Goal: Task Accomplishment & Management: Manage account settings

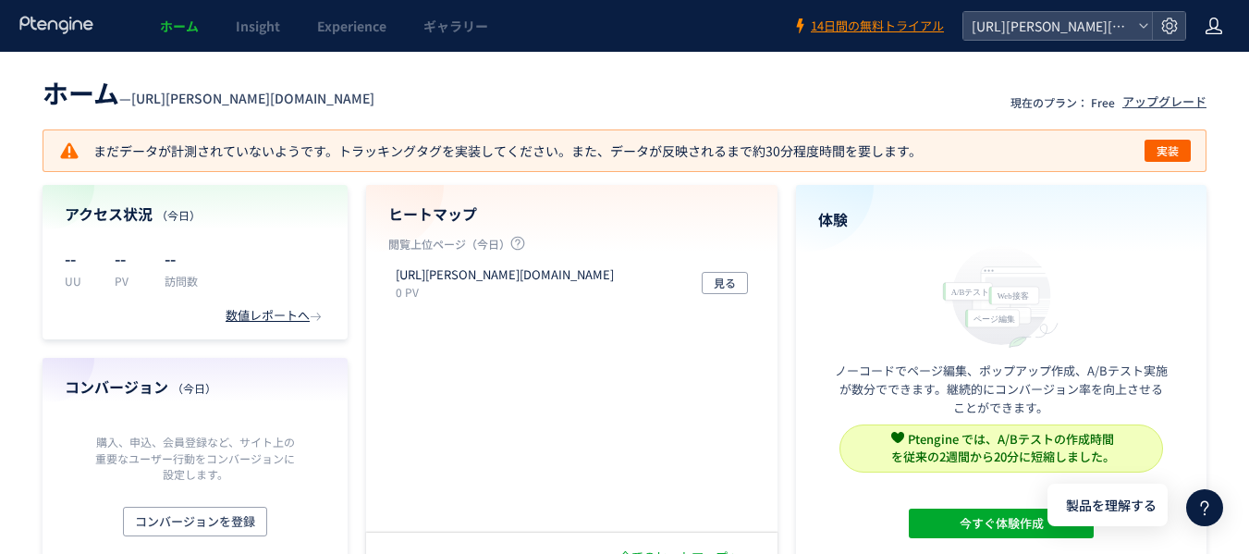
click at [1209, 29] on icon at bounding box center [1213, 26] width 18 height 18
click at [1209, 23] on icon at bounding box center [1213, 26] width 18 height 18
click at [1197, 70] on header "ホーム — [URL][PERSON_NAME][DOMAIN_NAME] 現在のプラン： Free アップグレード" at bounding box center [624, 90] width 1163 height 41
click at [1206, 25] on icon at bounding box center [1213, 26] width 18 height 18
click at [1194, 88] on li "アカウント設定" at bounding box center [1174, 103] width 137 height 30
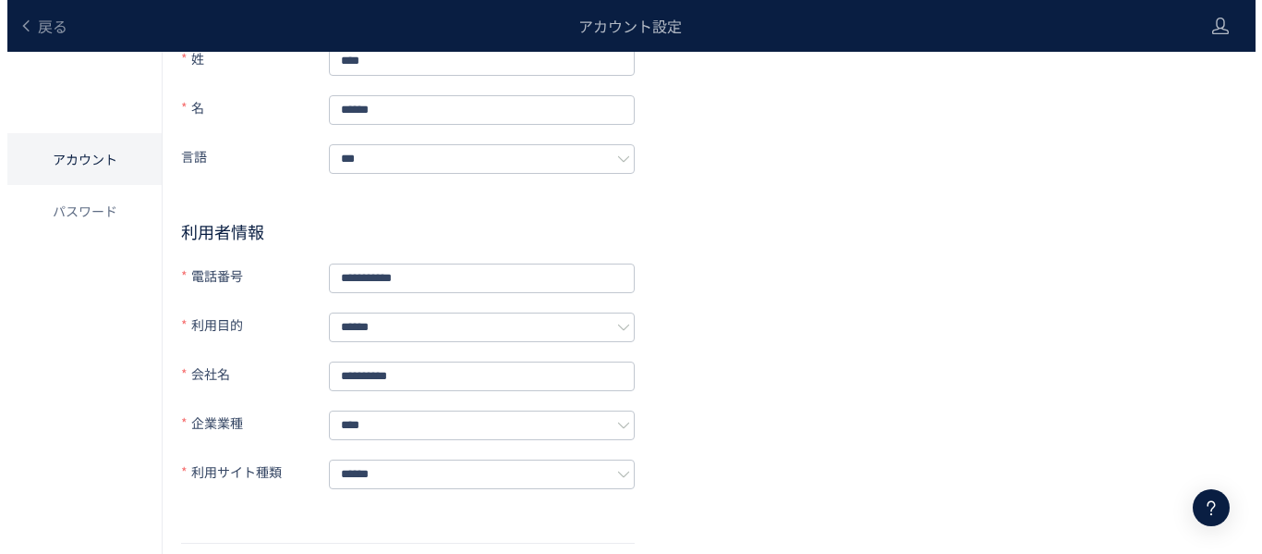
scroll to position [185, 0]
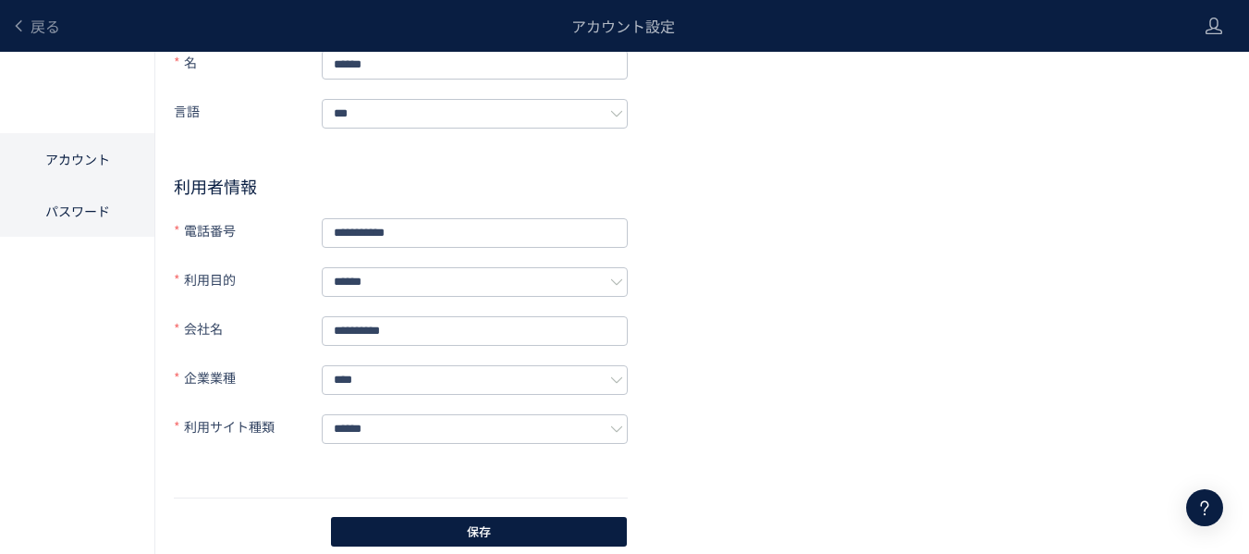
click at [78, 206] on li "パスワード" at bounding box center [77, 211] width 154 height 52
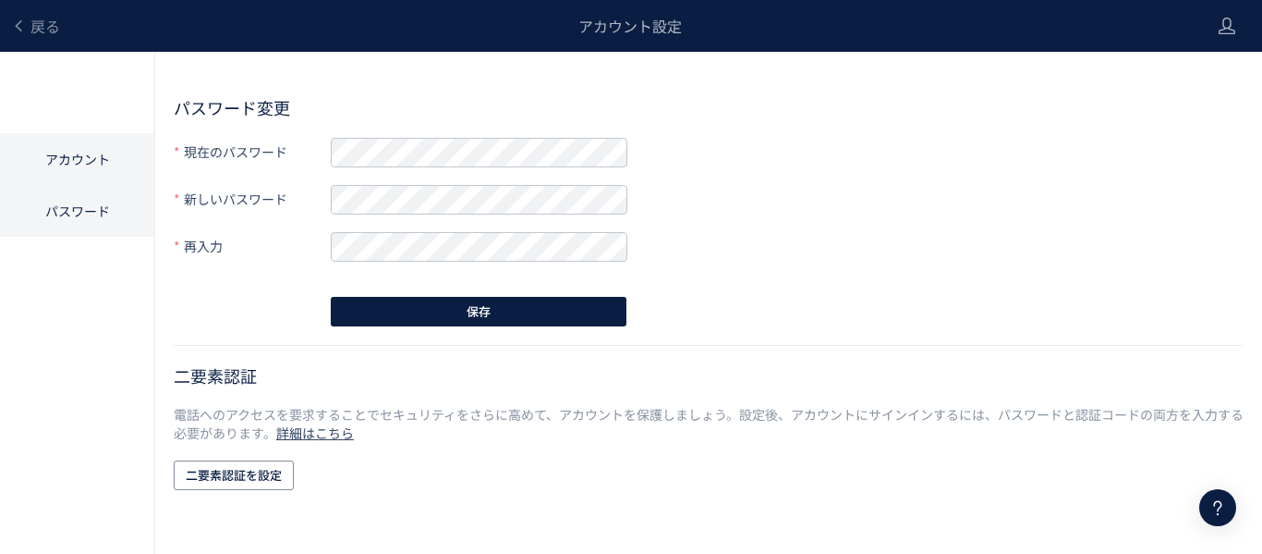
click at [89, 185] on li "アカウント" at bounding box center [77, 211] width 154 height 52
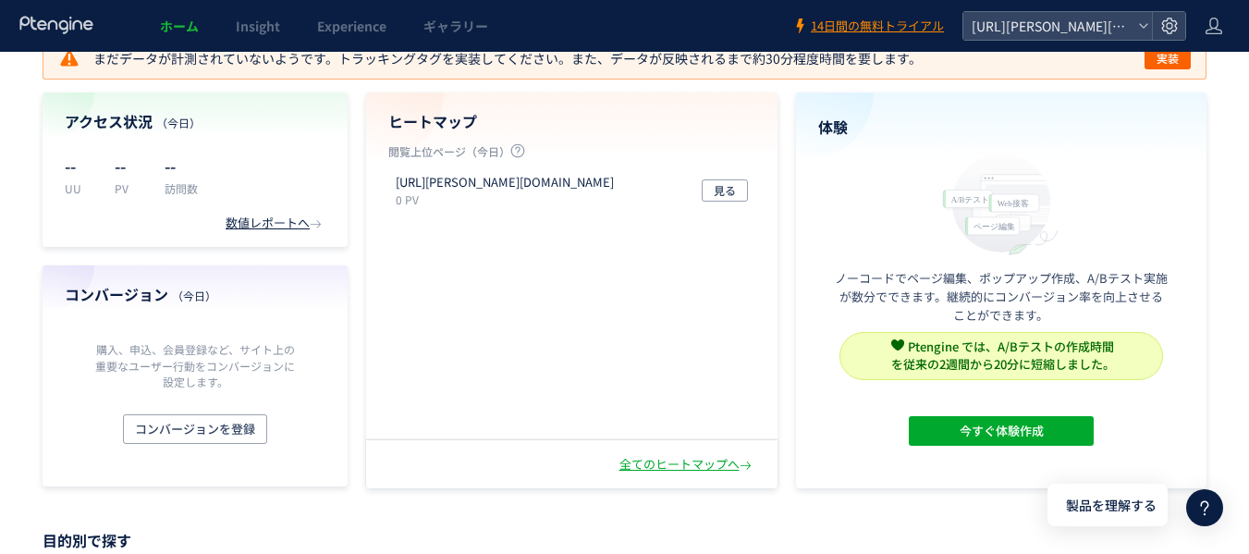
scroll to position [462, 0]
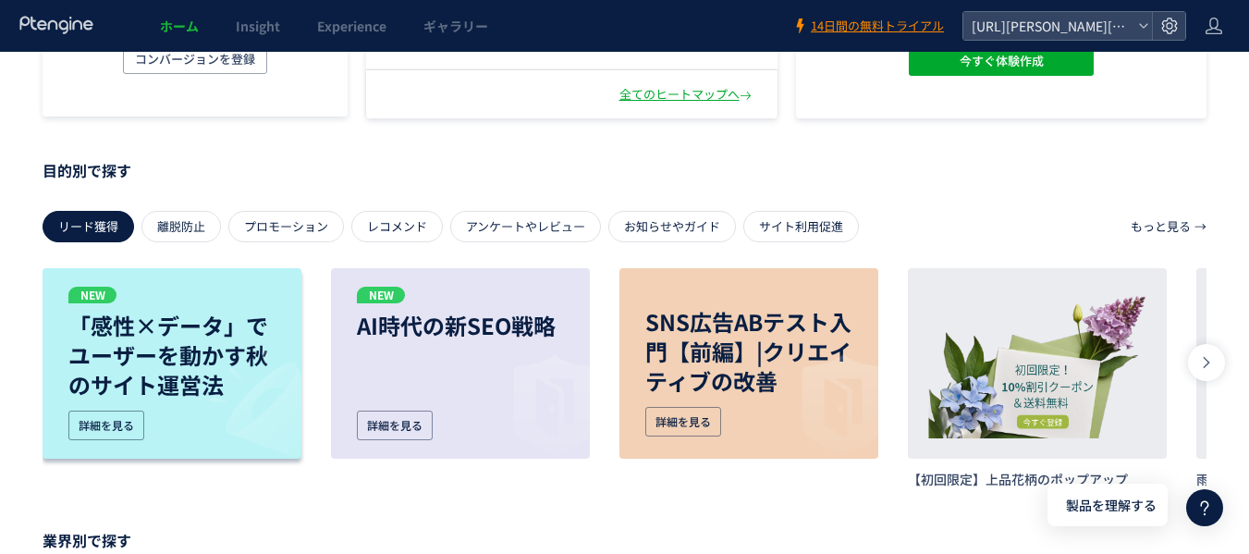
click at [287, 315] on div "NEW 「感性×データ」でユーザーを動かす秋のサイト運営法 詳細を見る" at bounding box center [172, 363] width 259 height 190
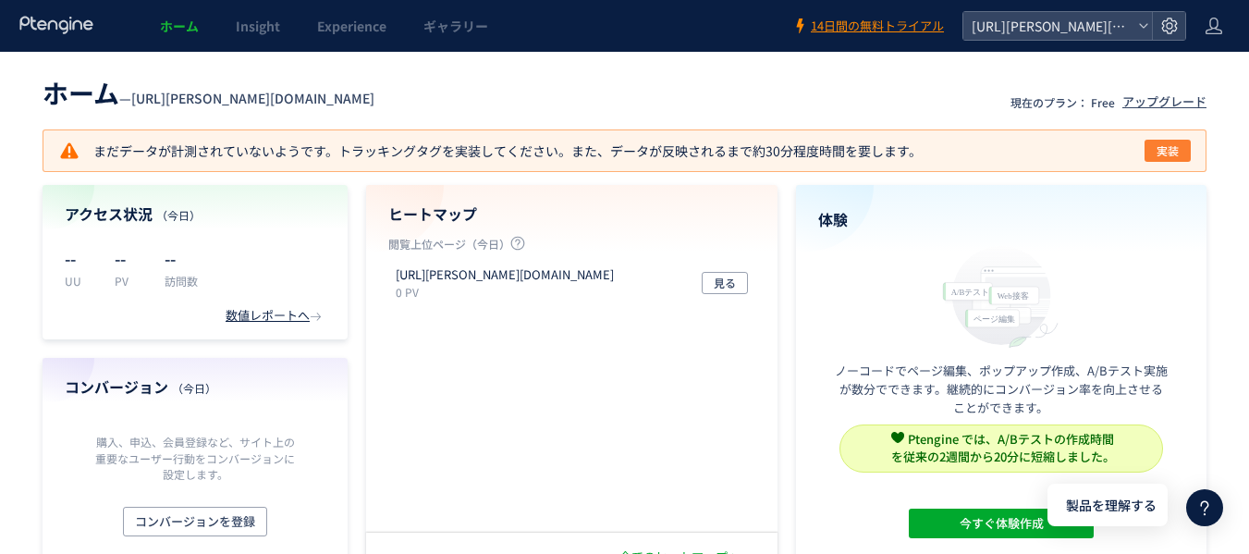
click at [1177, 147] on span "実装" at bounding box center [1167, 151] width 22 height 22
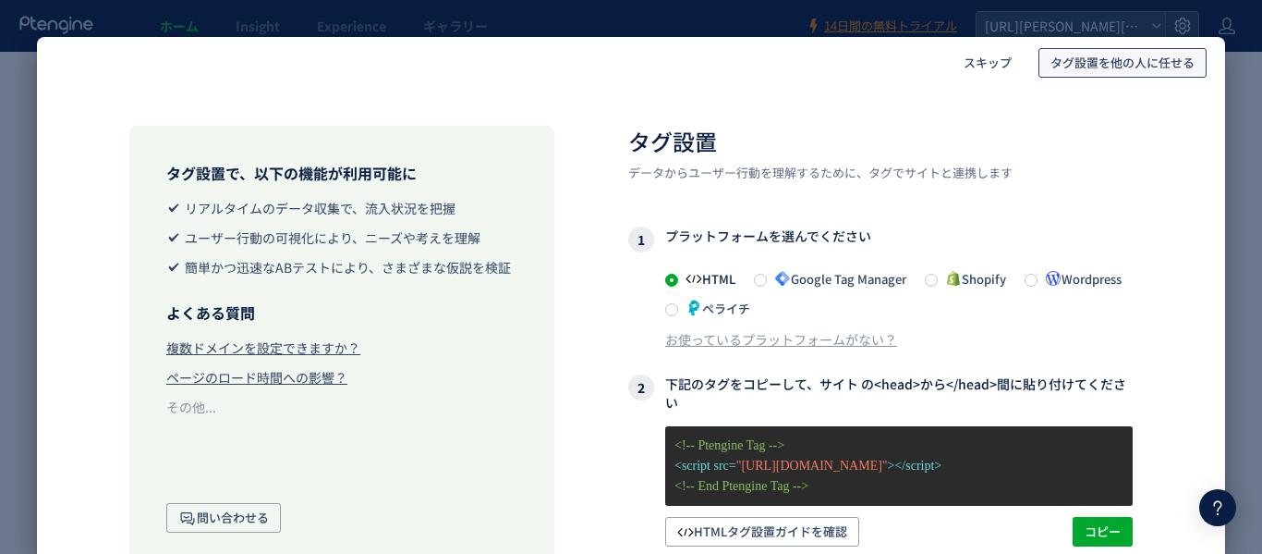
click at [1122, 59] on span "タグ設置を他の人に任せる" at bounding box center [1123, 63] width 144 height 30
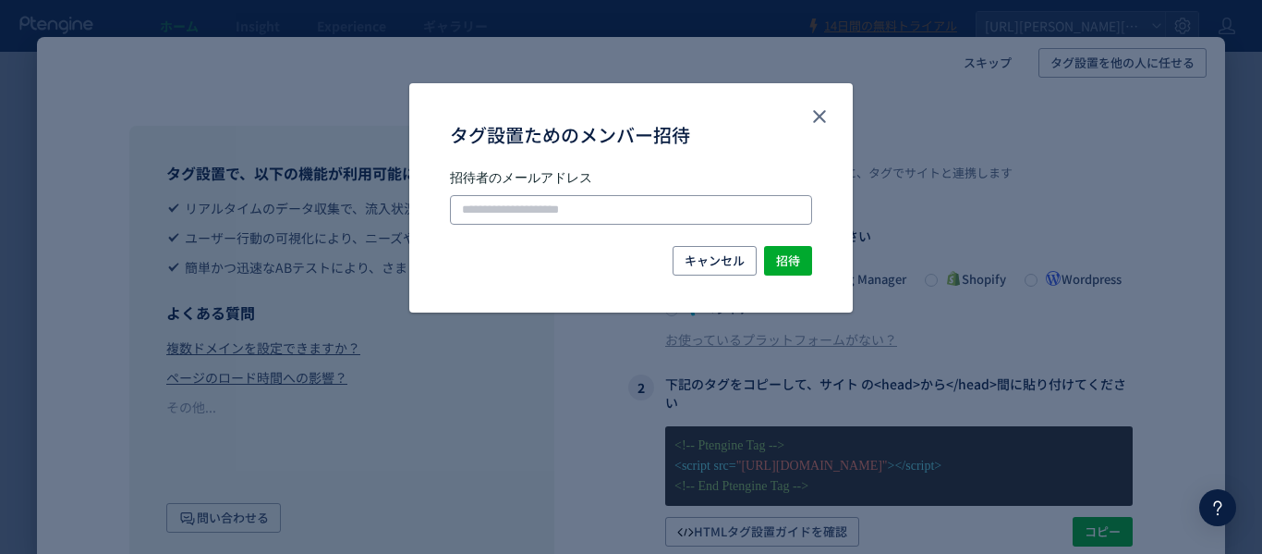
click at [511, 210] on input "タグ設置ためのメンバー招待" at bounding box center [631, 210] width 362 height 30
paste input "**********"
type input "**********"
click at [797, 266] on span "招待" at bounding box center [788, 261] width 24 height 30
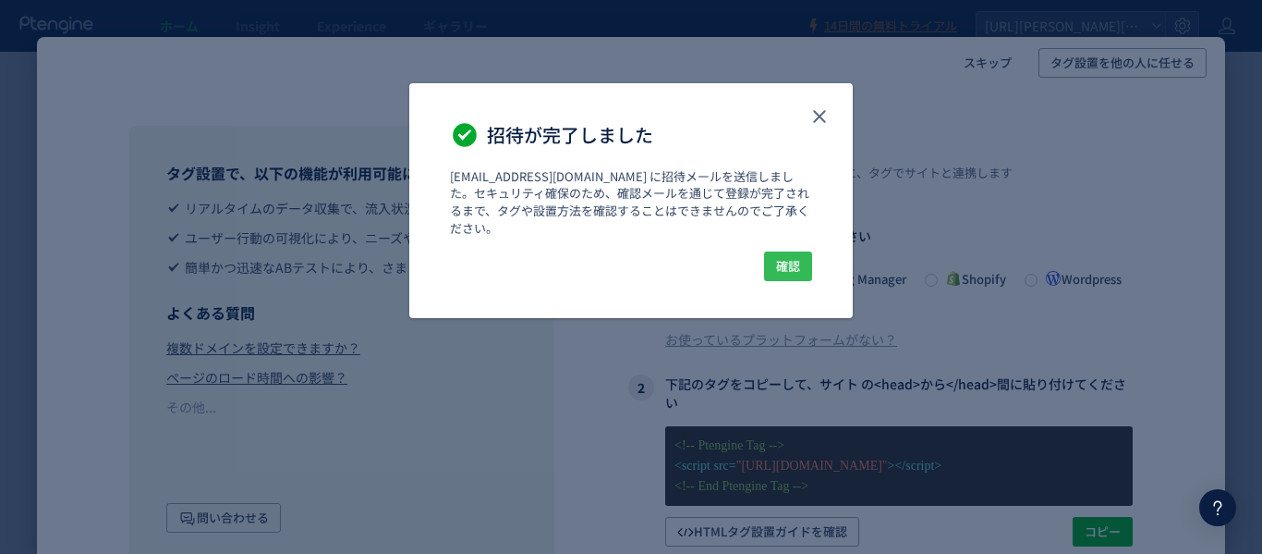
click at [789, 251] on span "確認" at bounding box center [788, 266] width 24 height 30
